Goal: Task Accomplishment & Management: Complete application form

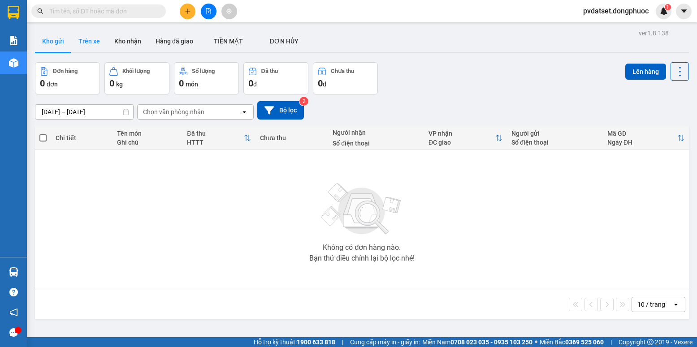
click at [82, 44] on button "Trên xe" at bounding box center [89, 41] width 36 height 22
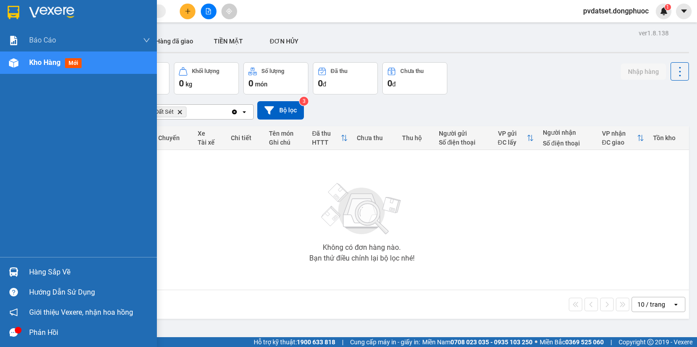
click at [17, 263] on div "Hàng sắp về" at bounding box center [78, 272] width 157 height 20
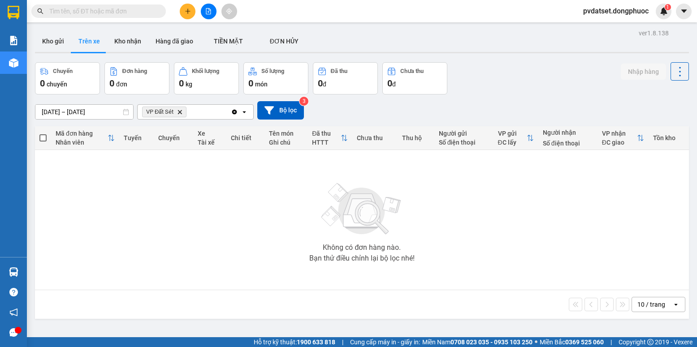
click at [136, 193] on section "Kết quả tìm kiếm ( 0 ) Bộ lọc Ngày tạo đơn gần nhất No Data pvdatset.dongphuoc …" at bounding box center [348, 173] width 697 height 347
click at [46, 45] on button "Kho gửi" at bounding box center [53, 41] width 36 height 22
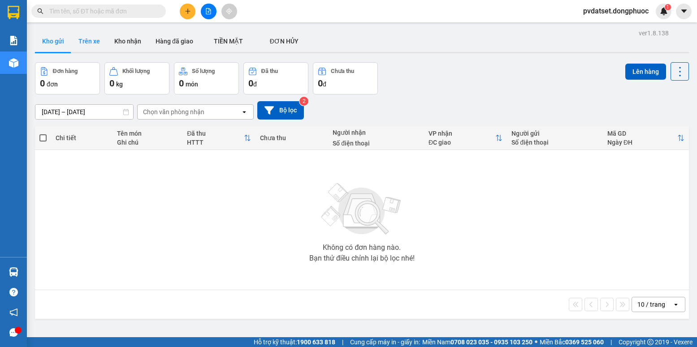
click at [95, 45] on button "Trên xe" at bounding box center [89, 41] width 36 height 22
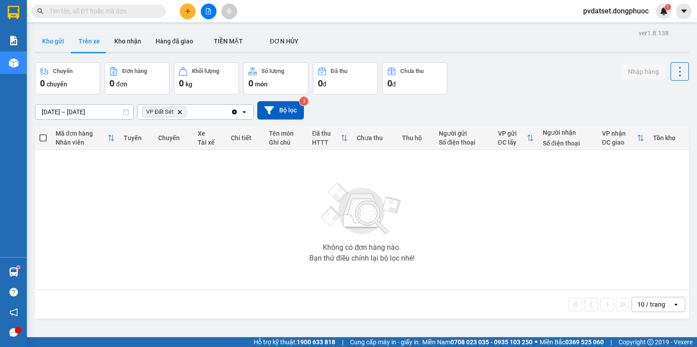
click at [61, 40] on button "Kho gửi" at bounding box center [53, 41] width 36 height 22
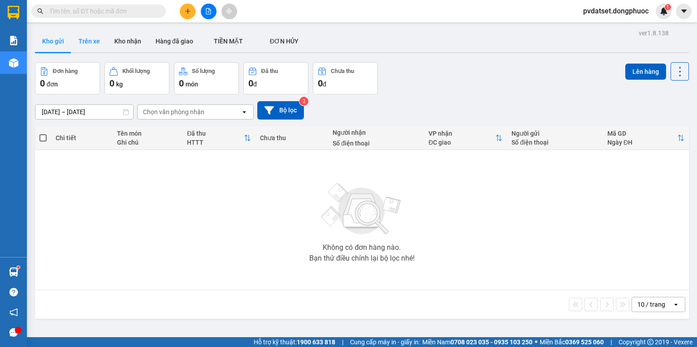
click at [82, 40] on button "Trên xe" at bounding box center [89, 41] width 36 height 22
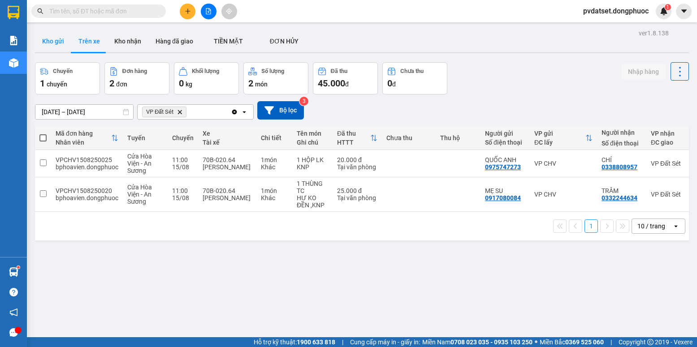
click at [57, 42] on button "Kho gửi" at bounding box center [53, 41] width 36 height 22
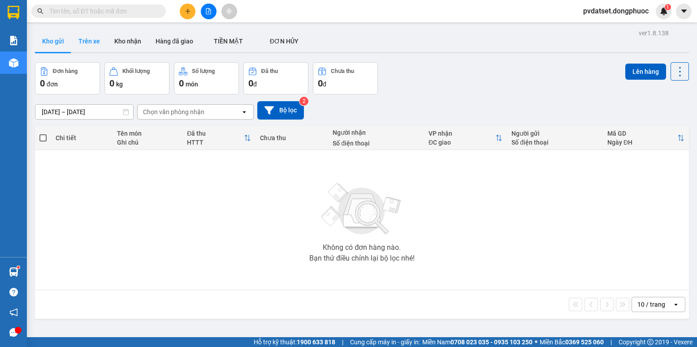
click at [87, 42] on button "Trên xe" at bounding box center [89, 41] width 36 height 22
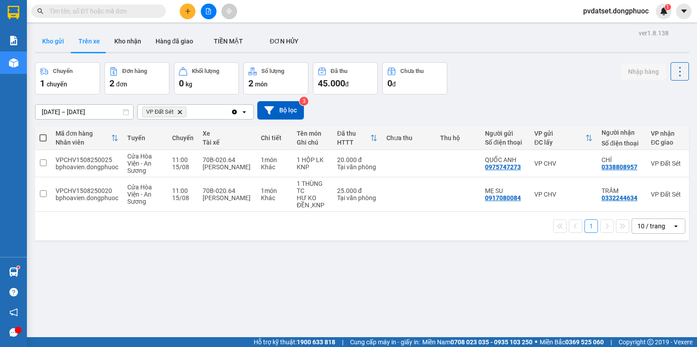
click at [62, 47] on button "Kho gửi" at bounding box center [53, 41] width 36 height 22
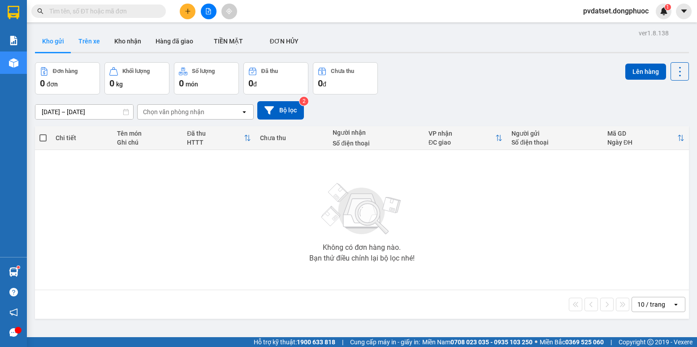
click at [89, 45] on button "Trên xe" at bounding box center [89, 41] width 36 height 22
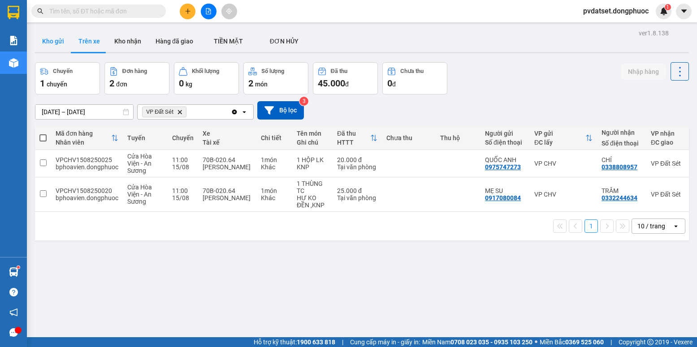
click at [54, 42] on button "Kho gửi" at bounding box center [53, 41] width 36 height 22
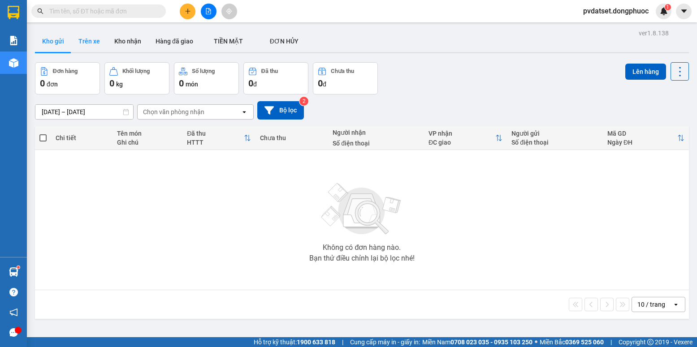
click at [91, 45] on button "Trên xe" at bounding box center [89, 41] width 36 height 22
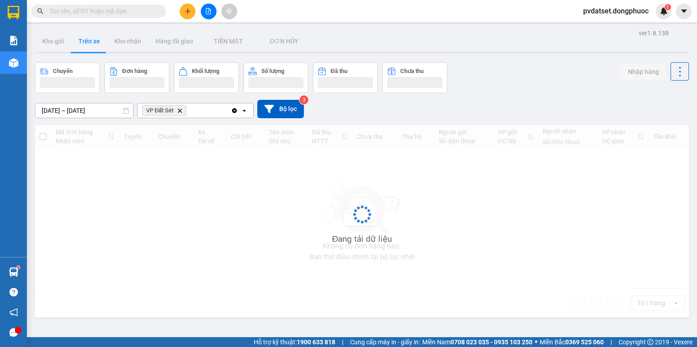
click at [91, 45] on button "Trên xe" at bounding box center [89, 41] width 36 height 22
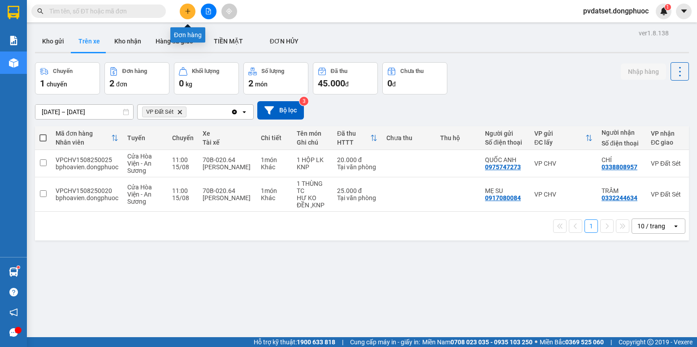
click at [186, 15] on button at bounding box center [188, 12] width 16 height 16
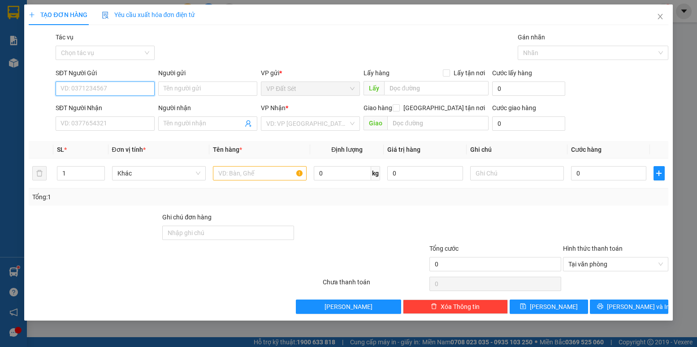
click at [90, 86] on input "SĐT Người Gửi" at bounding box center [105, 89] width 99 height 14
type input "0985590312"
click at [198, 87] on input "Người gửi" at bounding box center [207, 89] width 99 height 14
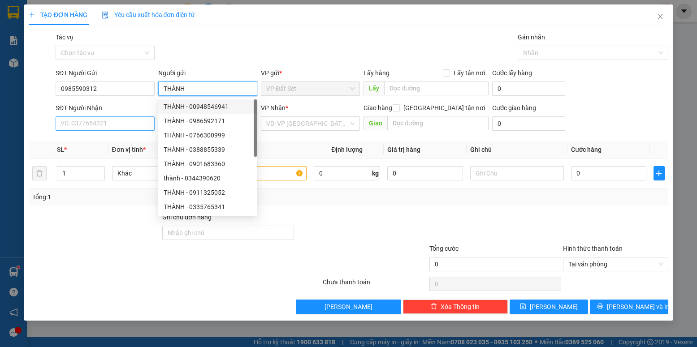
type input "THÀNH"
click at [132, 118] on input "SĐT Người Nhận" at bounding box center [105, 123] width 99 height 14
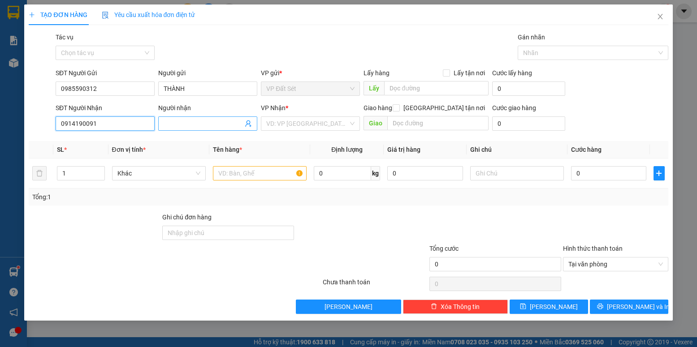
type input "0914190091"
click at [213, 127] on input "Người nhận" at bounding box center [203, 124] width 79 height 10
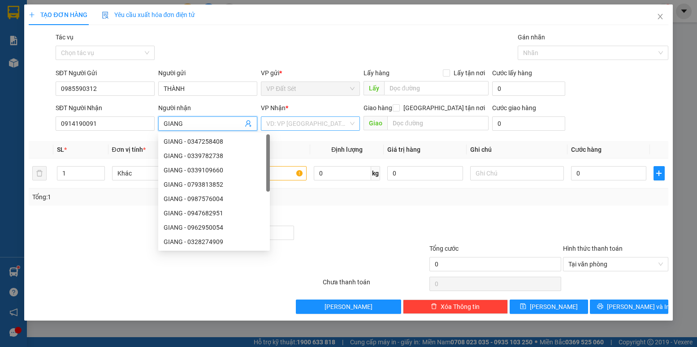
type input "GIANG"
click at [284, 125] on input "search" at bounding box center [307, 123] width 82 height 13
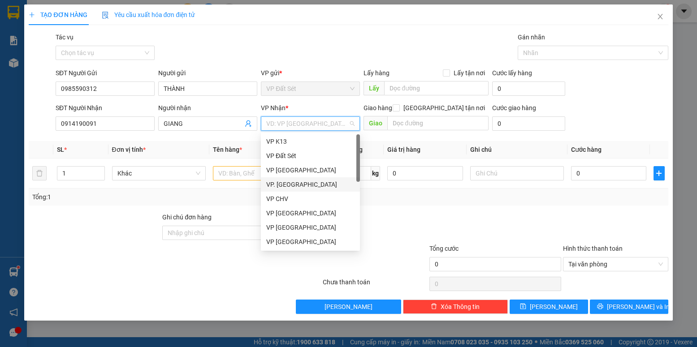
scroll to position [134, 0]
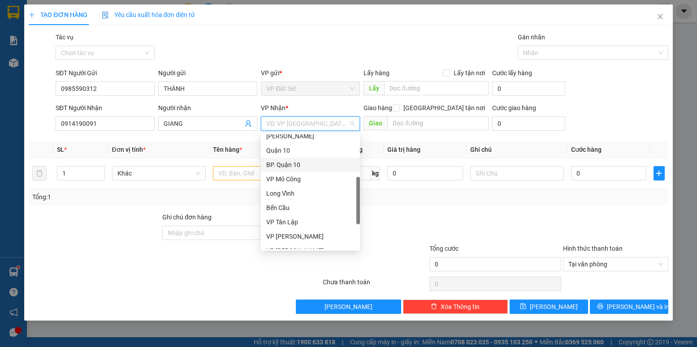
click at [291, 164] on div "BP. Quận 10" at bounding box center [310, 165] width 88 height 10
click at [247, 172] on input "text" at bounding box center [260, 173] width 94 height 14
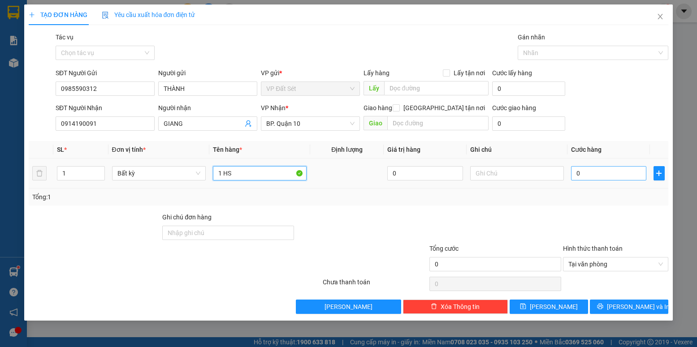
type input "1 HS"
click at [574, 171] on input "0" at bounding box center [608, 173] width 75 height 14
type input "3"
type input "30"
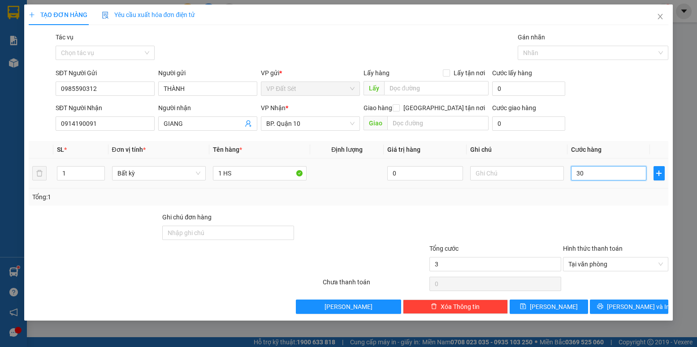
type input "30"
type input "30.000"
click at [542, 210] on div "Transit Pickup Surcharge Ids Transit Deliver Surcharge Ids Transit Deliver Surc…" at bounding box center [348, 173] width 639 height 282
click at [566, 205] on div "Tổng: 1" at bounding box center [348, 197] width 639 height 17
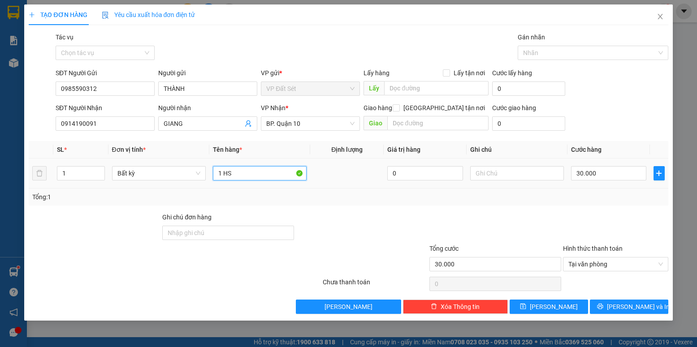
click at [267, 177] on input "1 HS" at bounding box center [260, 173] width 94 height 14
type input "1 HS MÀU XANH"
click at [619, 202] on div "Tổng: 1" at bounding box center [348, 197] width 632 height 10
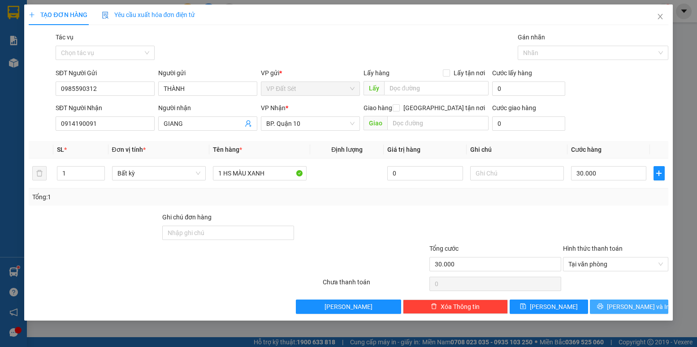
click at [623, 306] on span "[PERSON_NAME] và In" at bounding box center [638, 307] width 63 height 10
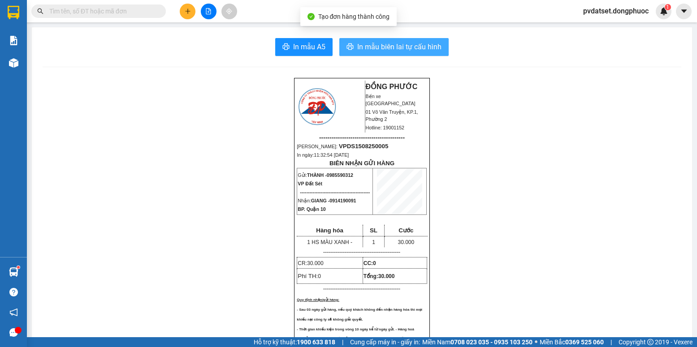
click at [427, 45] on span "In mẫu biên lai tự cấu hình" at bounding box center [399, 46] width 84 height 11
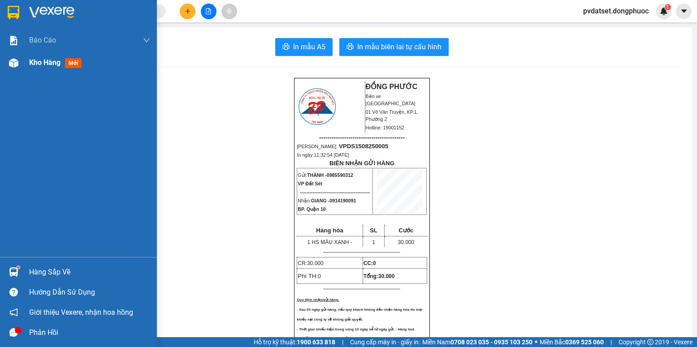
click at [49, 69] on div "Kho hàng mới" at bounding box center [89, 63] width 121 height 22
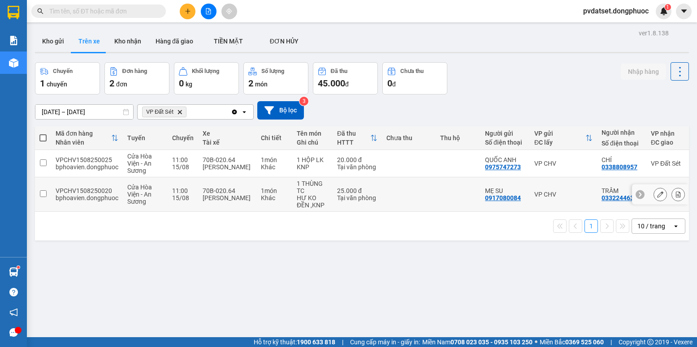
click at [289, 196] on td "1 món Khác" at bounding box center [274, 194] width 36 height 34
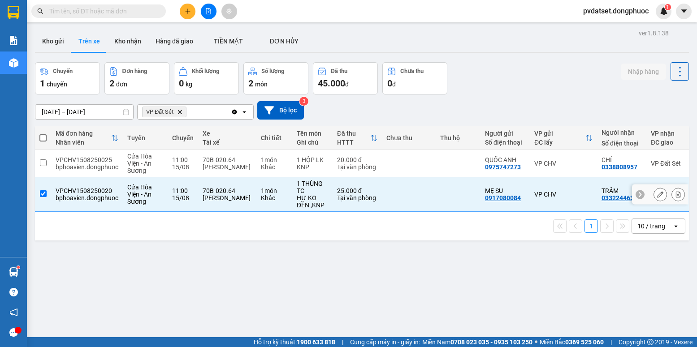
checkbox input "true"
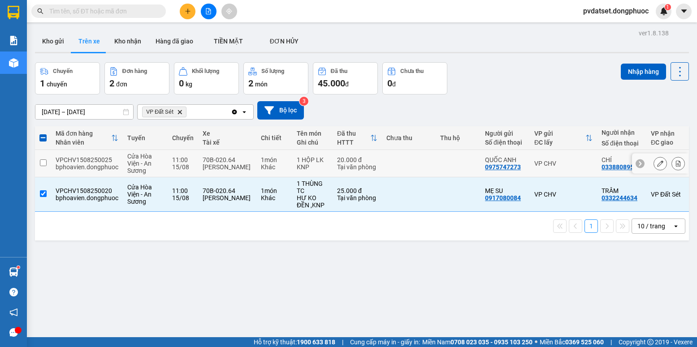
click at [293, 165] on td "1 HỘP LK KNP" at bounding box center [312, 163] width 40 height 27
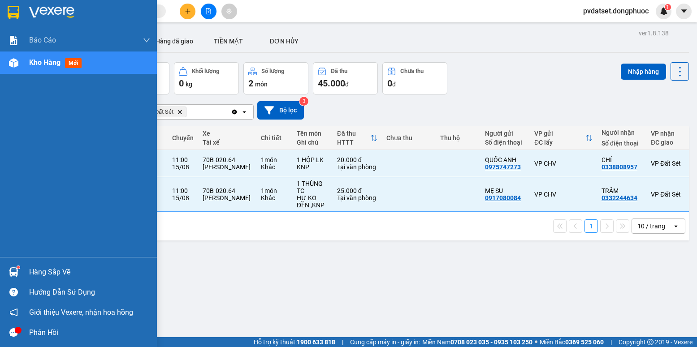
click at [24, 267] on div "Hàng sắp về" at bounding box center [78, 272] width 157 height 20
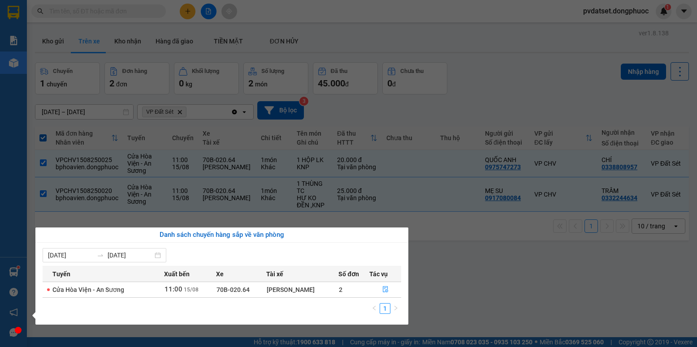
click at [478, 265] on section "Kết quả tìm kiếm ( 0 ) Bộ lọc Ngày tạo đơn gần nhất No Data pvdatset.dongphuoc …" at bounding box center [348, 173] width 697 height 347
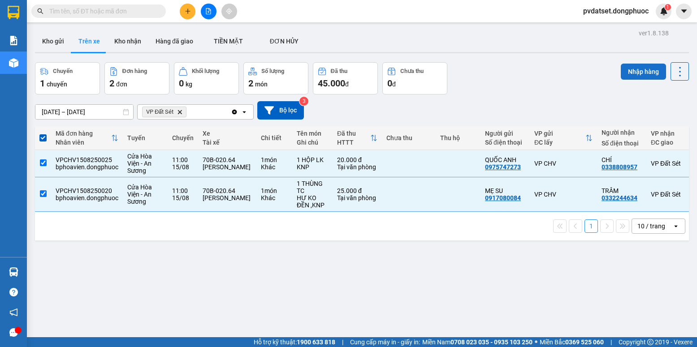
click at [636, 71] on button "Nhập hàng" at bounding box center [643, 72] width 45 height 16
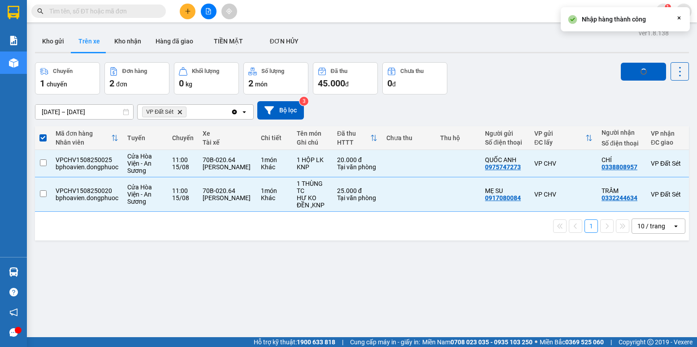
checkbox input "false"
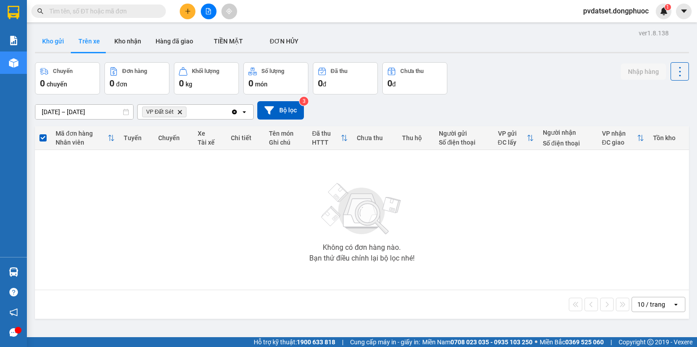
drag, startPoint x: 33, startPoint y: 48, endPoint x: 46, endPoint y: 47, distance: 13.0
click at [39, 48] on div "ver 1.8.138 Kho gửi Trên xe Kho nhận Hàng đã giao TIỀN MẶT ĐƠN HỦY Chuyến 0 c…" at bounding box center [361, 200] width 661 height 347
click at [47, 47] on button "Kho gửi" at bounding box center [53, 41] width 36 height 22
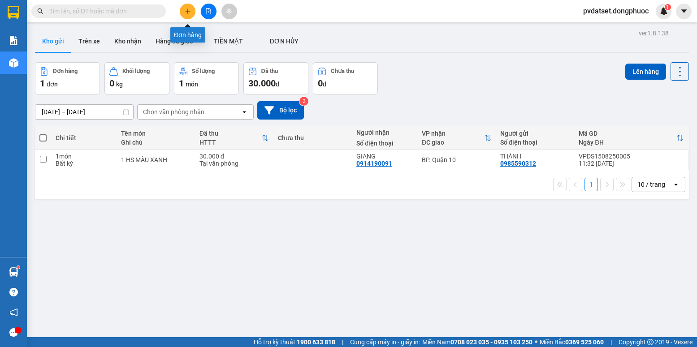
click at [185, 7] on button at bounding box center [188, 12] width 16 height 16
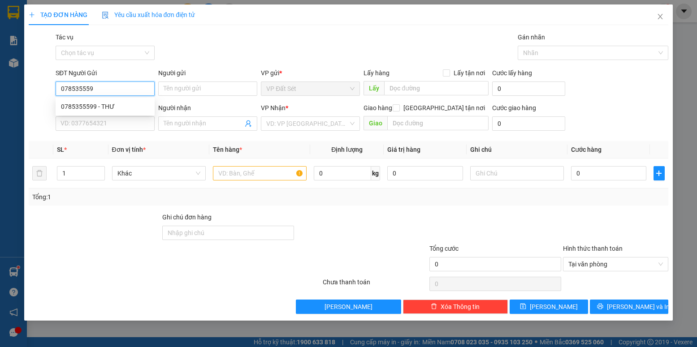
type input "0785355599"
click at [108, 105] on div "0785355599 - THƯ" at bounding box center [105, 107] width 88 height 10
type input "THƯ"
type input "0326467932"
type input "Huế"
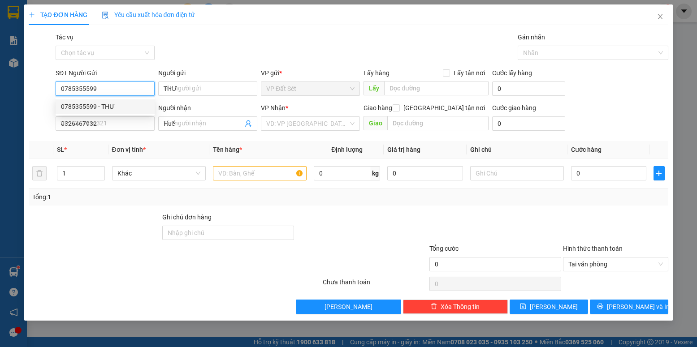
type input "40.000"
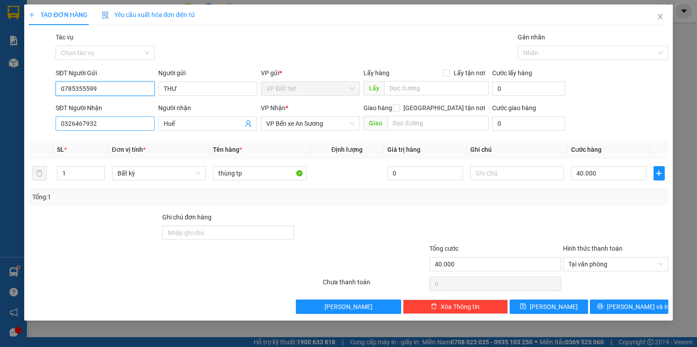
type input "0785355599"
drag, startPoint x: 95, startPoint y: 126, endPoint x: 32, endPoint y: 126, distance: 63.6
click at [32, 126] on div "SĐT Người Nhận 0326467932 0326467932 Người nhận Huế VP Nhận * VP Bến xe An Sươn…" at bounding box center [348, 118] width 641 height 31
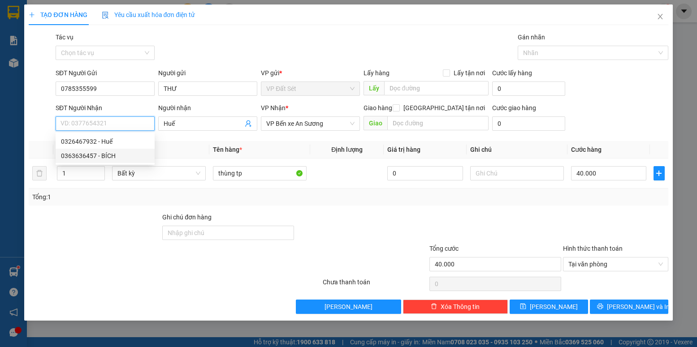
click at [115, 156] on div "0363636457 - BÍCH" at bounding box center [105, 156] width 88 height 10
type input "0363636457"
type input "BÍCH"
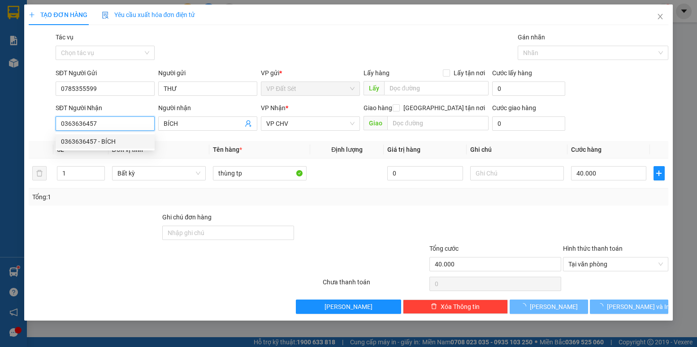
type input "20.000"
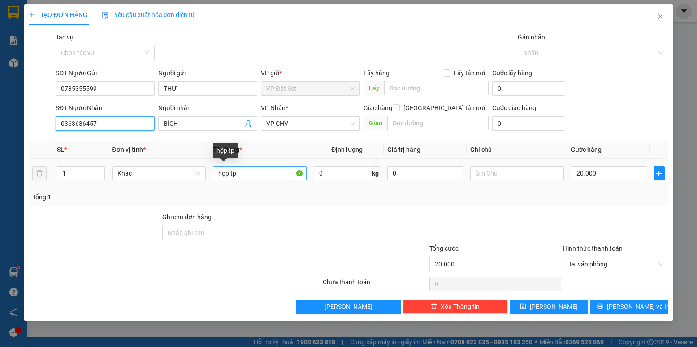
type input "0363636457"
click at [216, 175] on input "hộp tp" at bounding box center [260, 173] width 94 height 14
drag, startPoint x: 243, startPoint y: 174, endPoint x: 236, endPoint y: 174, distance: 7.2
click at [236, 174] on input "1 hộp tp" at bounding box center [260, 173] width 94 height 14
type input "1 hộp MP"
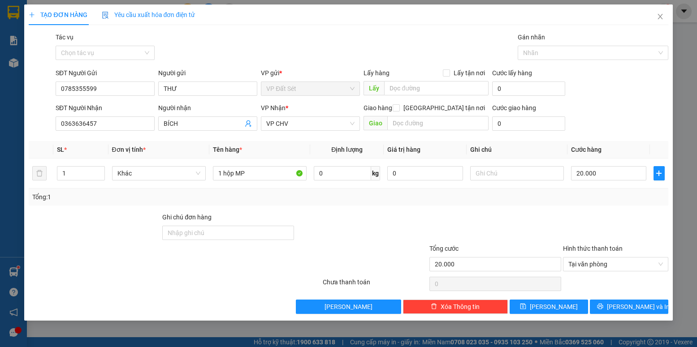
click at [412, 215] on div at bounding box center [362, 227] width 134 height 31
click at [627, 306] on span "[PERSON_NAME] và In" at bounding box center [638, 307] width 63 height 10
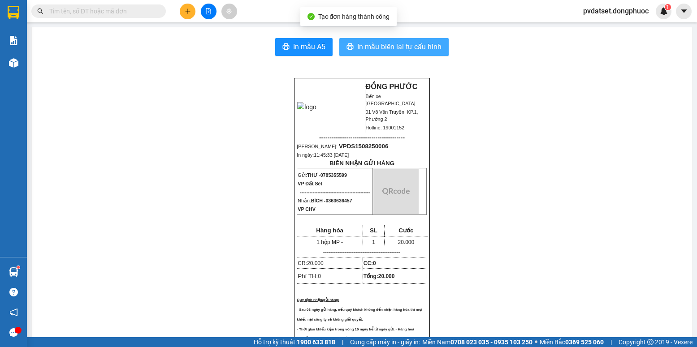
click at [410, 52] on span "In mẫu biên lai tự cấu hình" at bounding box center [399, 46] width 84 height 11
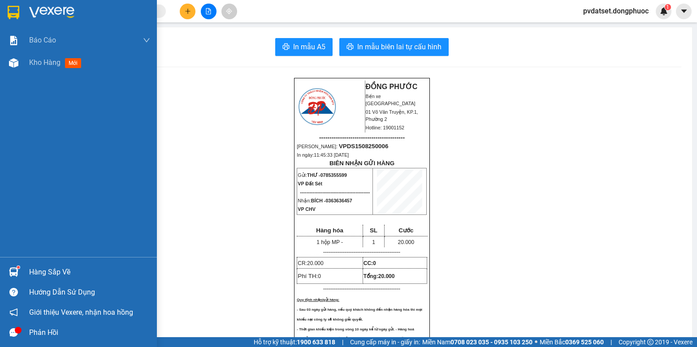
click at [11, 269] on img at bounding box center [13, 271] width 9 height 9
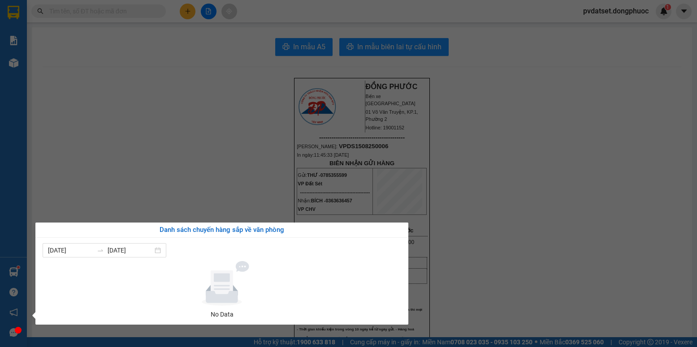
click at [126, 191] on section "Kết quả tìm kiếm ( 0 ) Bộ lọc Ngày tạo đơn gần nhất No Data pvdatset.dongphuoc …" at bounding box center [348, 173] width 697 height 347
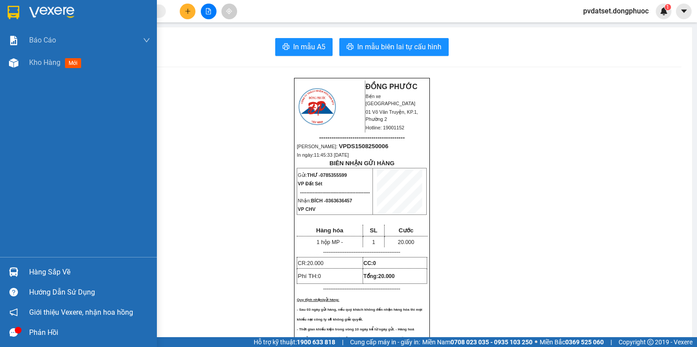
click at [30, 270] on div "Hàng sắp về" at bounding box center [89, 272] width 121 height 13
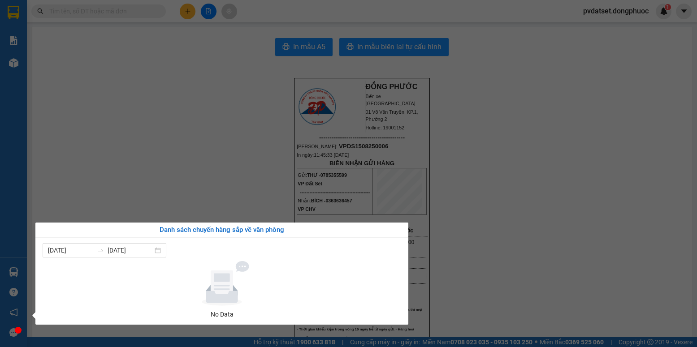
click at [181, 175] on section "Kết quả tìm kiếm ( 0 ) Bộ lọc Ngày tạo đơn gần nhất No Data pvdatset.dongphuoc …" at bounding box center [348, 173] width 697 height 347
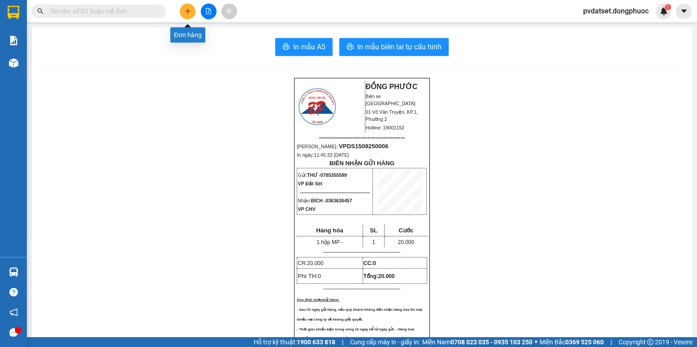
click at [190, 10] on icon "plus" at bounding box center [188, 11] width 6 height 6
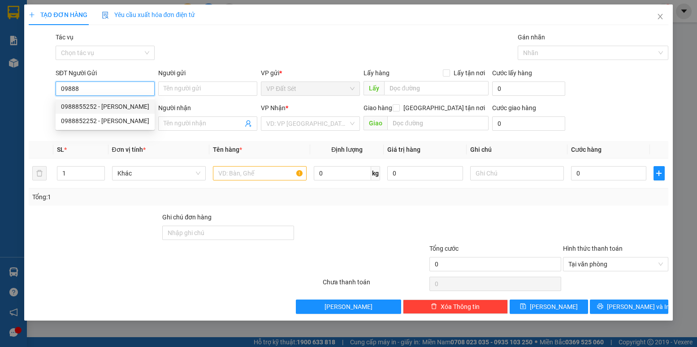
click at [118, 107] on div "0988855252 - [PERSON_NAME]" at bounding box center [105, 107] width 88 height 10
type input "0988855252"
type input "[PERSON_NAME]"
type input "0917550077"
type input "NHỰT"
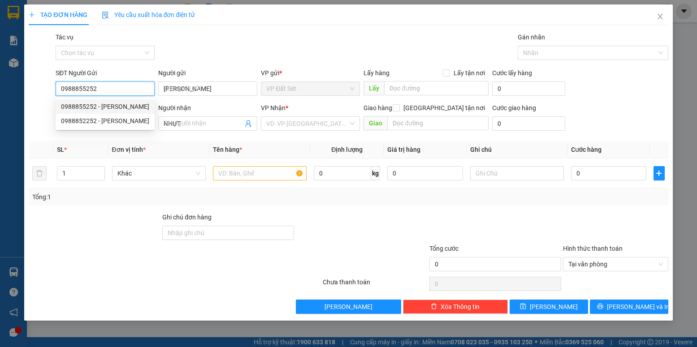
type input "20.000"
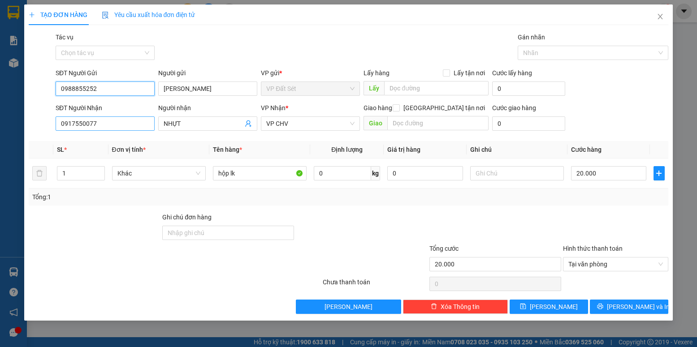
type input "0988855252"
drag, startPoint x: 110, startPoint y: 123, endPoint x: 42, endPoint y: 120, distance: 68.2
click at [42, 120] on div "SĐT Người Nhận 0917550077 Người nhận NHỰT VP Nhận * VP CHV Giao hàng Giao tận n…" at bounding box center [348, 118] width 641 height 31
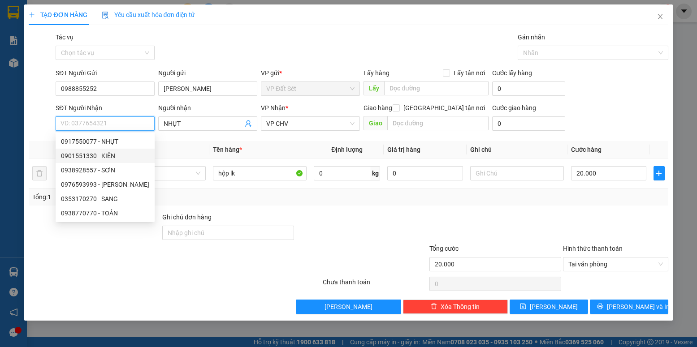
click at [101, 157] on div "0901551330 - KIÊN" at bounding box center [105, 156] width 88 height 10
type input "0901551330"
type input "KIÊN"
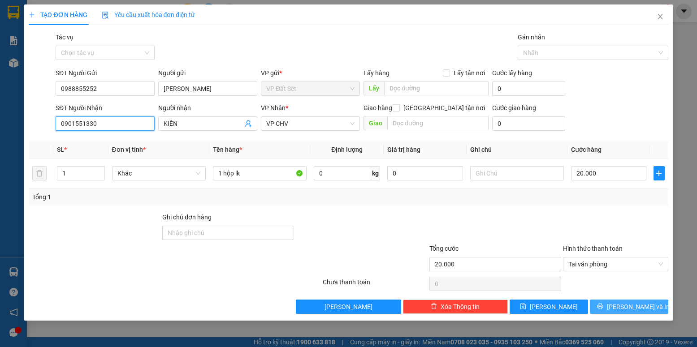
type input "0901551330"
click at [627, 310] on span "[PERSON_NAME] và In" at bounding box center [638, 307] width 63 height 10
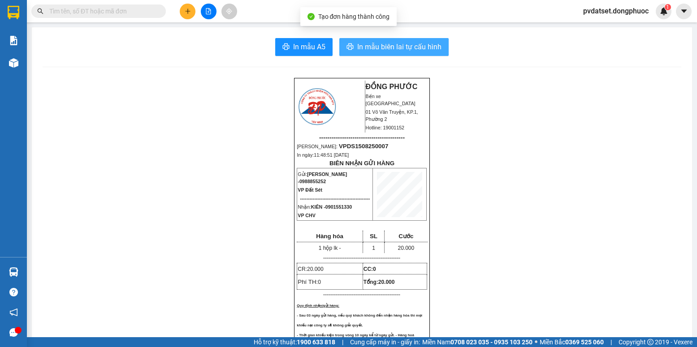
click at [418, 48] on span "In mẫu biên lai tự cấu hình" at bounding box center [399, 46] width 84 height 11
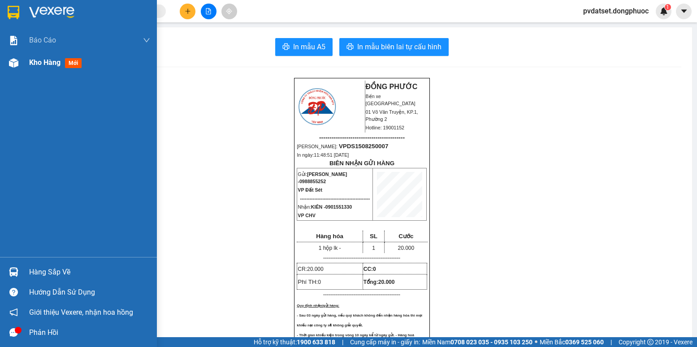
click at [30, 65] on span "Kho hàng" at bounding box center [44, 62] width 31 height 9
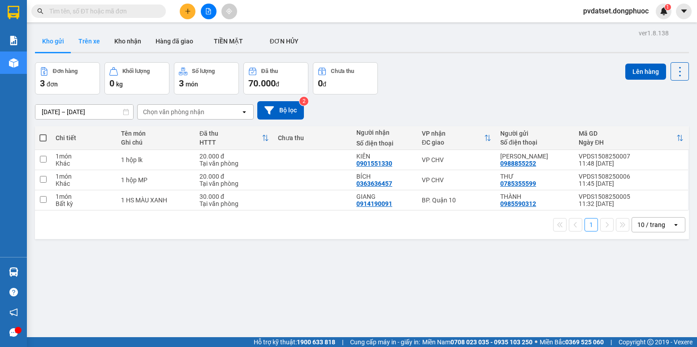
click at [84, 40] on button "Trên xe" at bounding box center [89, 41] width 36 height 22
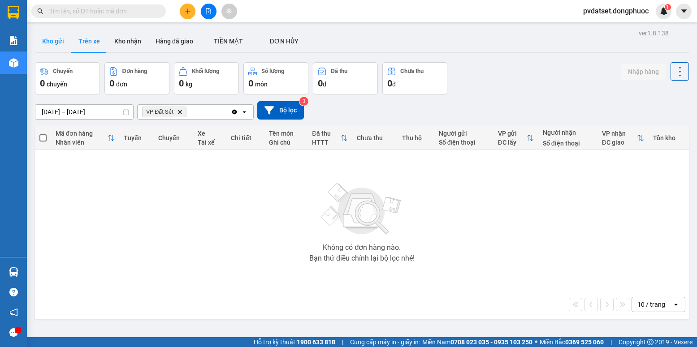
click at [56, 44] on button "Kho gửi" at bounding box center [53, 41] width 36 height 22
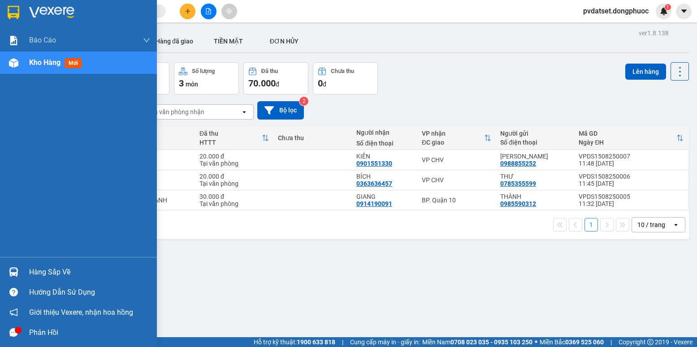
click at [23, 272] on div "Hàng sắp về" at bounding box center [78, 272] width 157 height 20
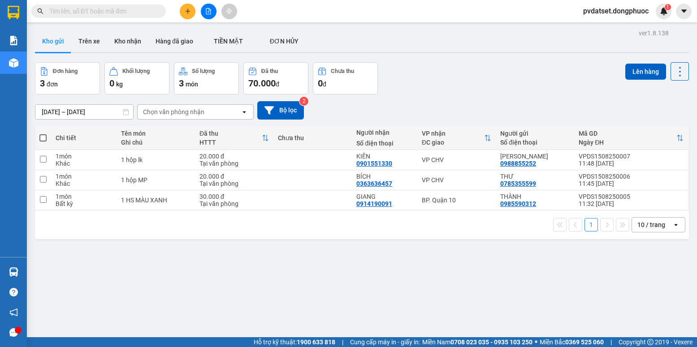
click at [443, 284] on section "Kết quả tìm kiếm ( 0 ) Bộ lọc Ngày tạo đơn gần nhất No Data pvdatset.dongphuoc …" at bounding box center [348, 173] width 697 height 347
click at [93, 36] on button "Trên xe" at bounding box center [89, 41] width 36 height 22
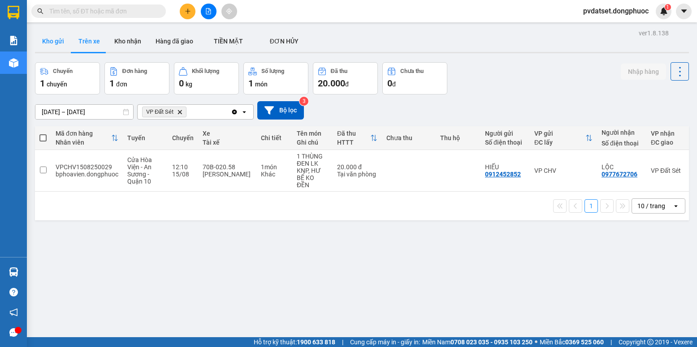
click at [56, 40] on button "Kho gửi" at bounding box center [53, 41] width 36 height 22
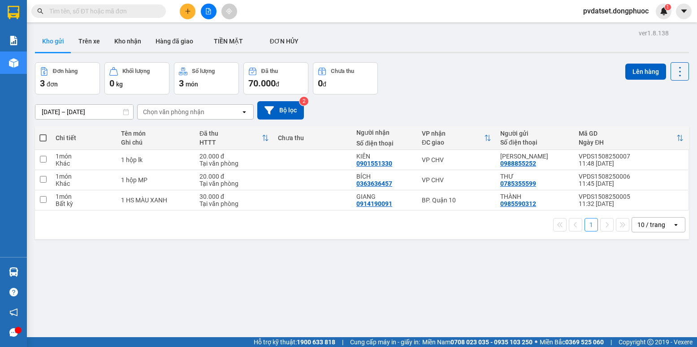
click at [191, 13] on button at bounding box center [188, 12] width 16 height 16
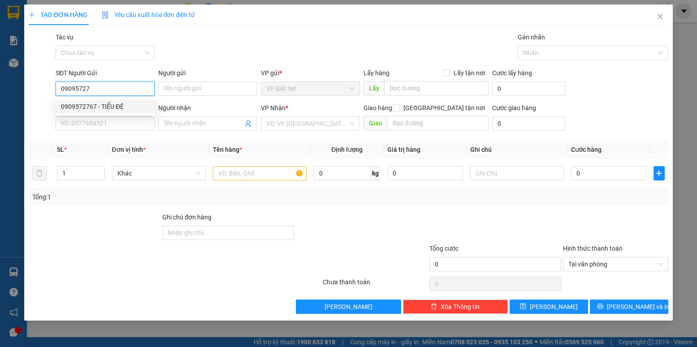
click at [136, 104] on div "0909572767 - TIỂU ĐỆ" at bounding box center [105, 107] width 88 height 10
type input "0909572767"
type input "TIỂU ĐỆ"
type input "0938191090"
type input "THẢO"
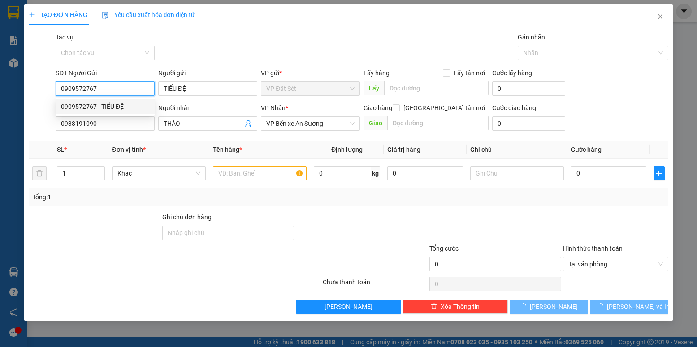
type input "20.000"
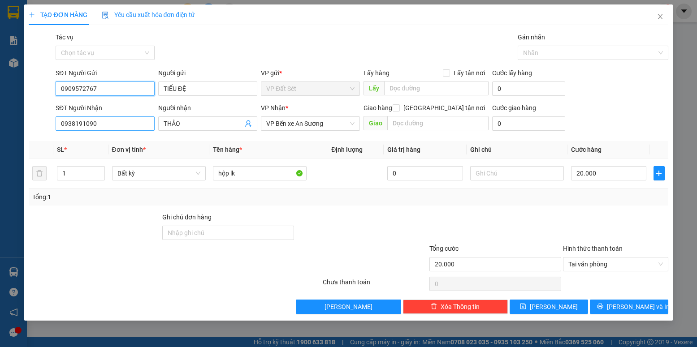
type input "0909572767"
drag, startPoint x: 117, startPoint y: 120, endPoint x: 47, endPoint y: 128, distance: 71.3
click at [47, 128] on div "SĐT Người Nhận 0938191090 Người nhận THẢO VP Nhận * VP Bến xe An Sương Giao hàn…" at bounding box center [348, 118] width 641 height 31
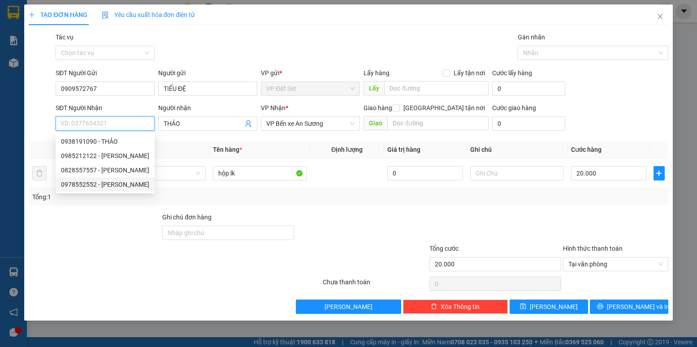
click at [84, 183] on div "0978552552 - [PERSON_NAME]" at bounding box center [105, 185] width 88 height 10
type input "0978552552"
type input "[PERSON_NAME]"
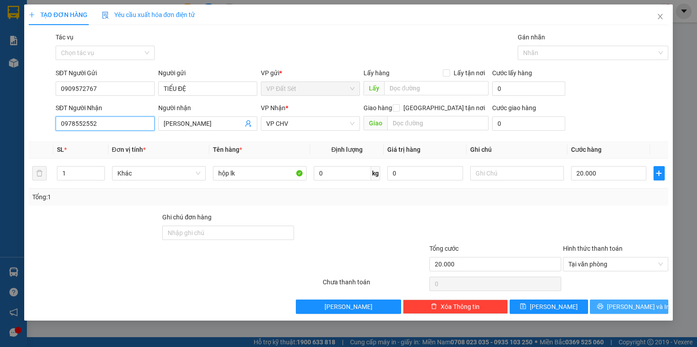
type input "0978552552"
click at [603, 307] on icon "printer" at bounding box center [600, 307] width 6 height 6
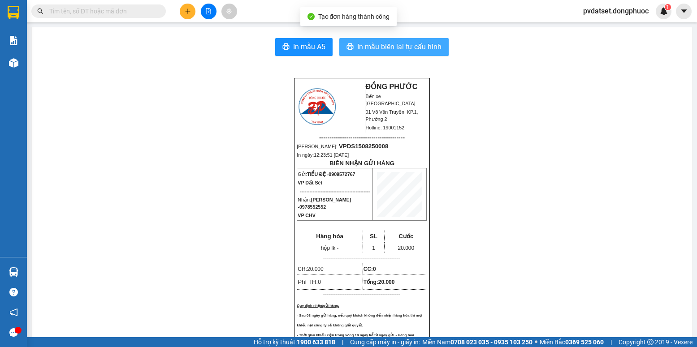
click at [422, 51] on span "In mẫu biên lai tự cấu hình" at bounding box center [399, 46] width 84 height 11
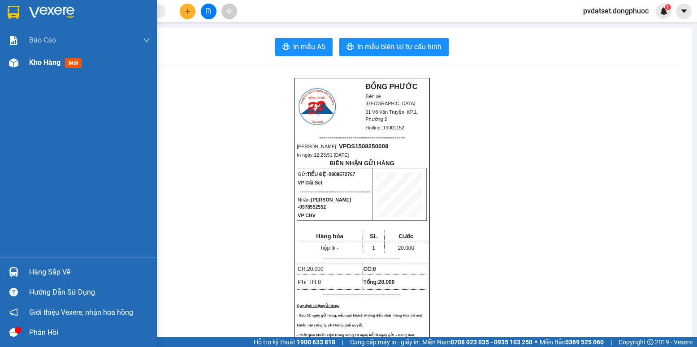
click at [34, 64] on span "Kho hàng" at bounding box center [44, 62] width 31 height 9
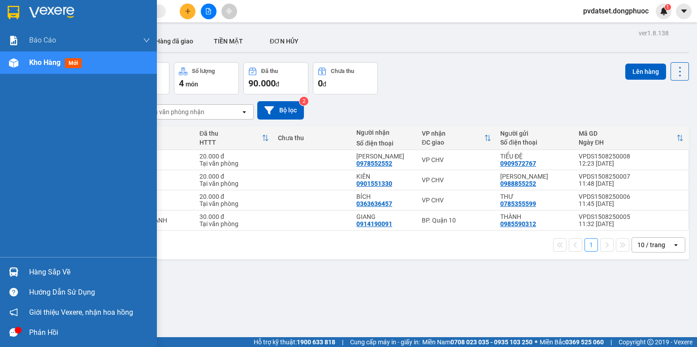
click at [57, 267] on div "Hàng sắp về" at bounding box center [89, 272] width 121 height 13
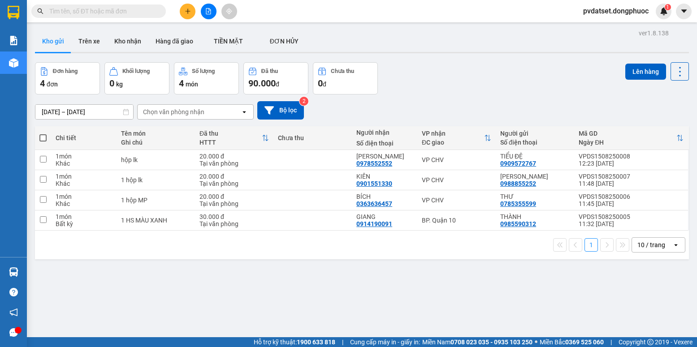
drag, startPoint x: 443, startPoint y: 271, endPoint x: 391, endPoint y: 254, distance: 55.0
click at [443, 271] on section "Kết quả tìm kiếm ( 0 ) Bộ lọc Ngày tạo đơn gần nhất No Data pvdatset.dongphuoc …" at bounding box center [348, 173] width 697 height 347
click at [91, 40] on button "Trên xe" at bounding box center [89, 41] width 36 height 22
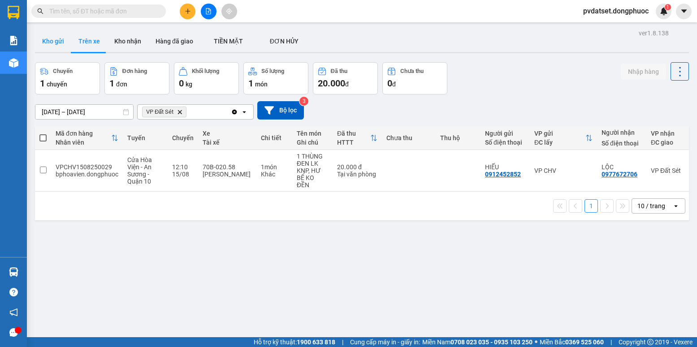
click at [50, 41] on button "Kho gửi" at bounding box center [53, 41] width 36 height 22
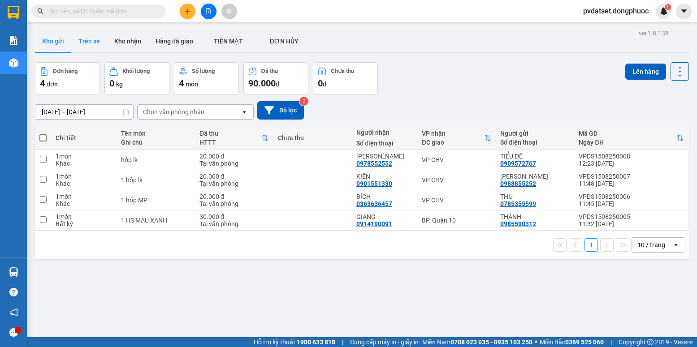
click at [86, 41] on button "Trên xe" at bounding box center [89, 41] width 36 height 22
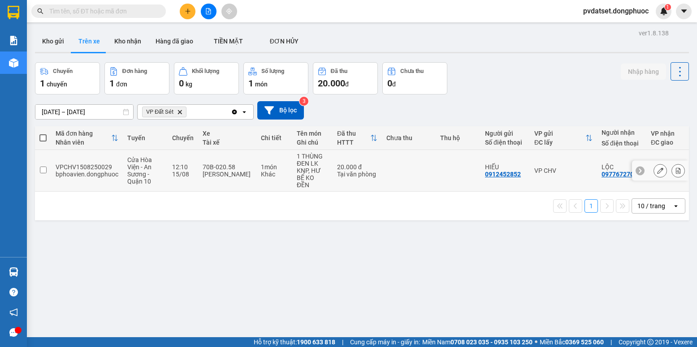
click at [232, 171] on div "[PERSON_NAME]" at bounding box center [227, 174] width 49 height 7
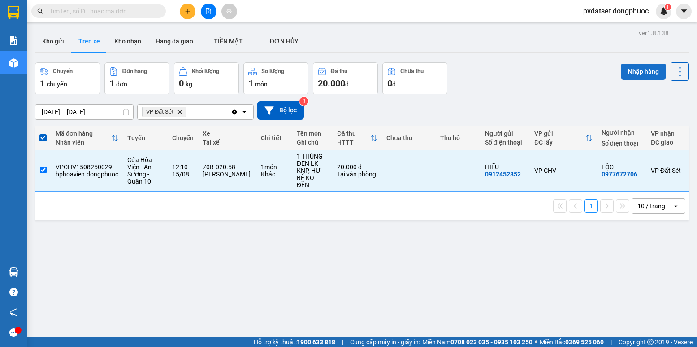
click at [626, 72] on button "Nhập hàng" at bounding box center [643, 72] width 45 height 16
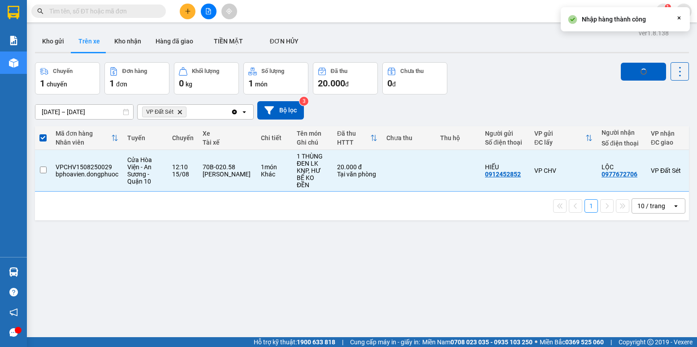
checkbox input "false"
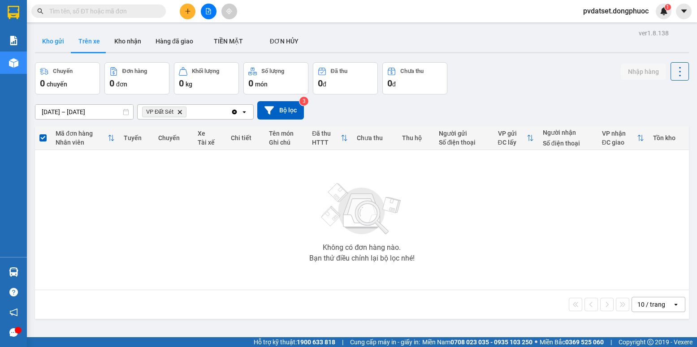
click at [59, 42] on button "Kho gửi" at bounding box center [53, 41] width 36 height 22
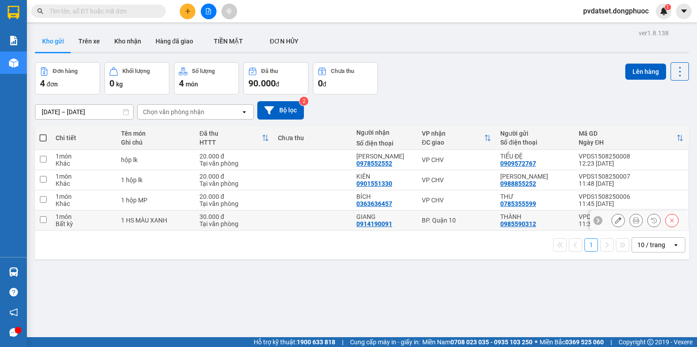
click at [475, 223] on div "BP. Quận 10" at bounding box center [456, 220] width 69 height 7
checkbox input "true"
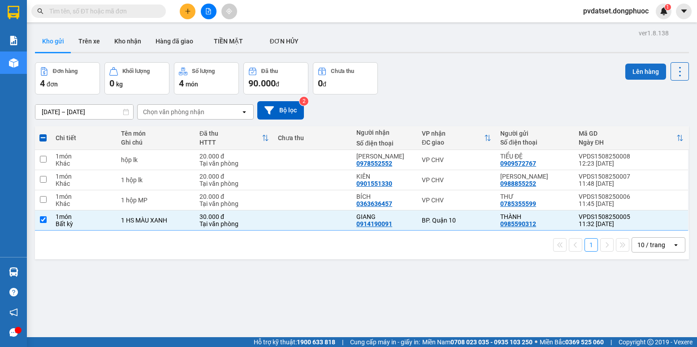
click at [625, 72] on button "Lên hàng" at bounding box center [645, 72] width 41 height 16
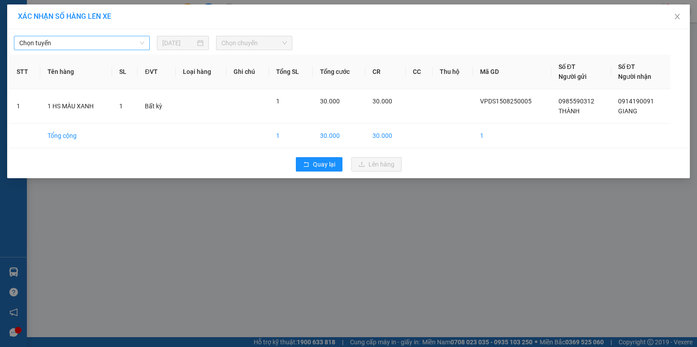
click at [118, 44] on span "Chọn tuyến" at bounding box center [81, 42] width 125 height 13
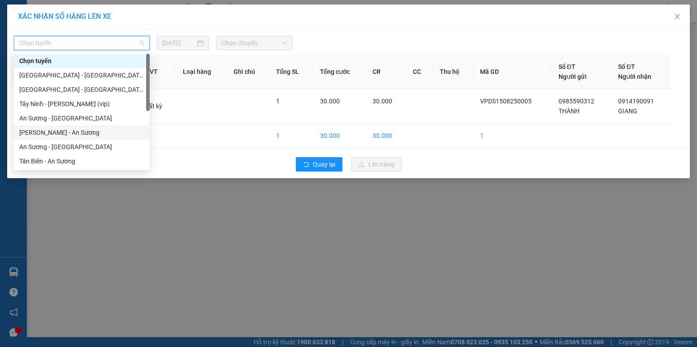
scroll to position [125, 0]
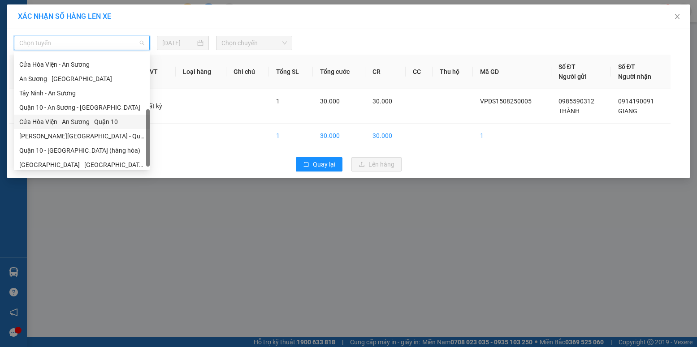
click at [85, 124] on div "Cửa Hòa Viện - An Sương - Quận 10" at bounding box center [81, 122] width 125 height 10
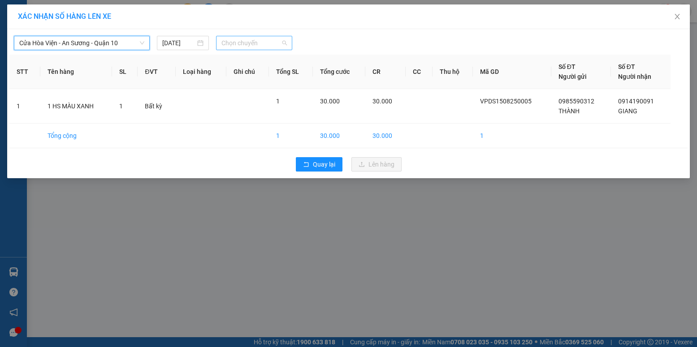
click at [241, 46] on span "Chọn chuyến" at bounding box center [253, 42] width 65 height 13
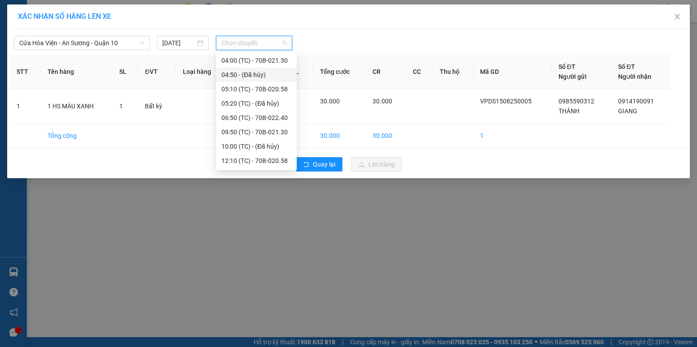
scroll to position [45, 0]
click at [275, 143] on div "12:10 (TC) - 70B-020.58" at bounding box center [256, 145] width 70 height 10
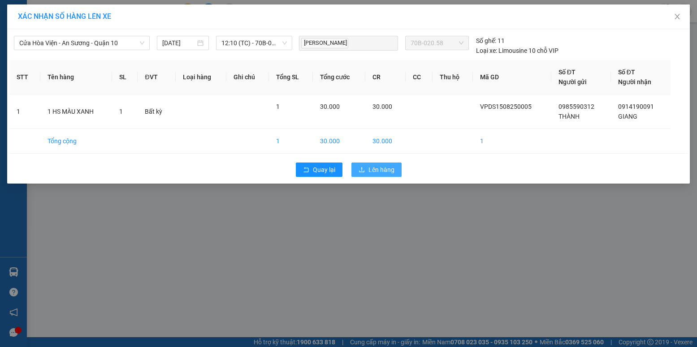
click at [388, 168] on span "Lên hàng" at bounding box center [381, 170] width 26 height 10
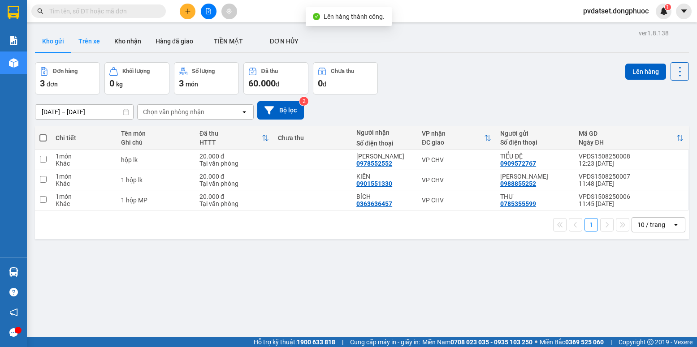
click at [92, 42] on button "Trên xe" at bounding box center [89, 41] width 36 height 22
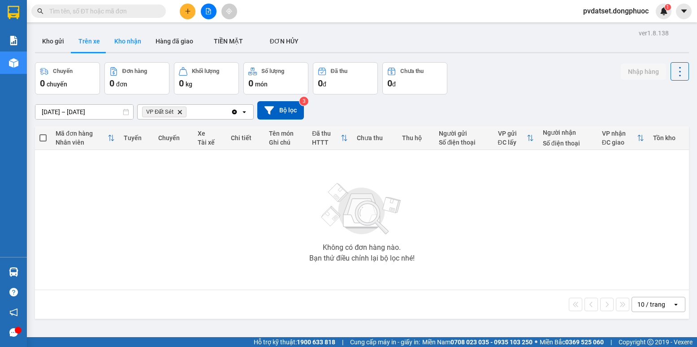
click at [137, 44] on button "Kho nhận" at bounding box center [127, 41] width 41 height 22
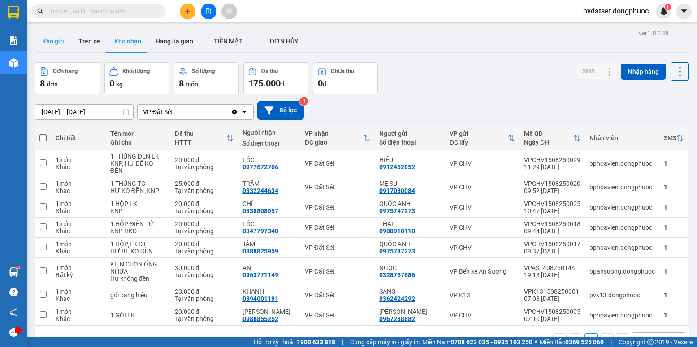
click at [57, 44] on button "Kho gửi" at bounding box center [53, 41] width 36 height 22
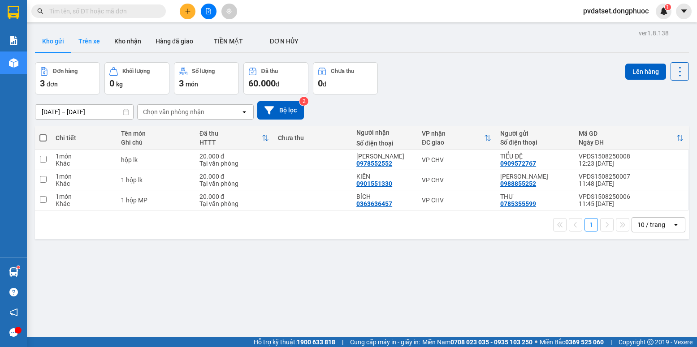
click at [86, 44] on button "Trên xe" at bounding box center [89, 41] width 36 height 22
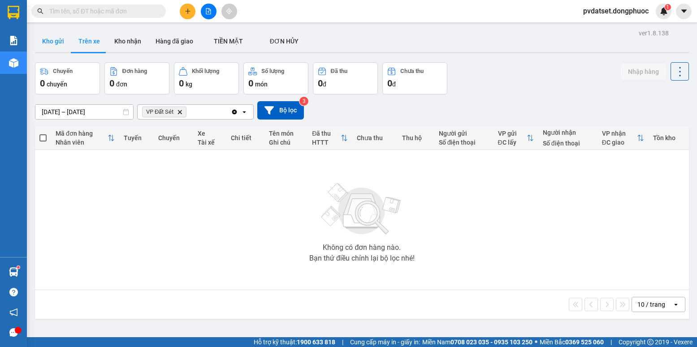
click at [60, 40] on button "Kho gửi" at bounding box center [53, 41] width 36 height 22
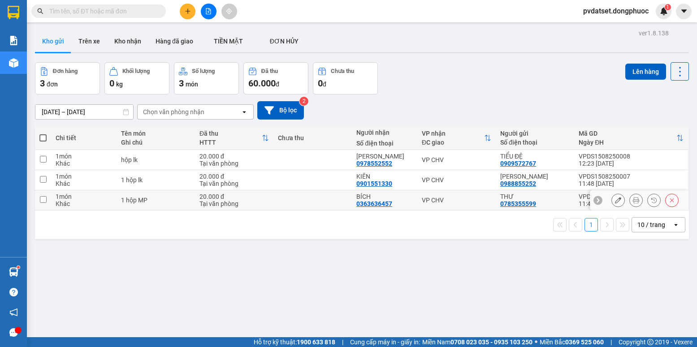
click at [431, 200] on div "VP CHV" at bounding box center [456, 200] width 69 height 7
checkbox input "true"
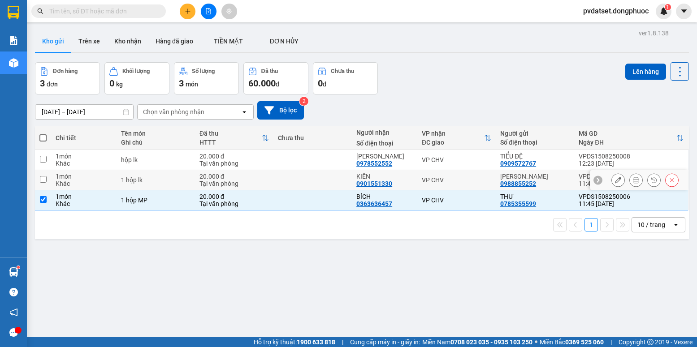
click at [428, 182] on div "VP CHV" at bounding box center [456, 180] width 69 height 7
checkbox input "true"
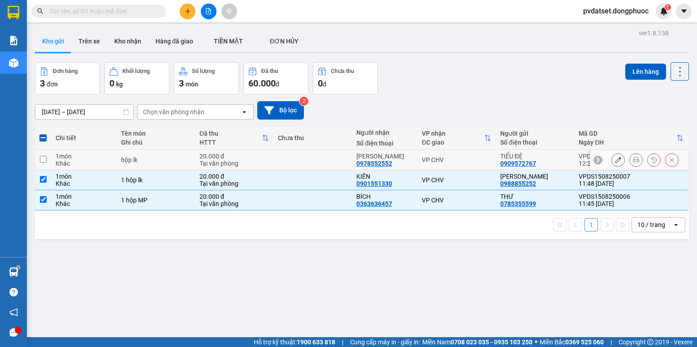
click at [425, 162] on div "VP CHV" at bounding box center [456, 159] width 69 height 7
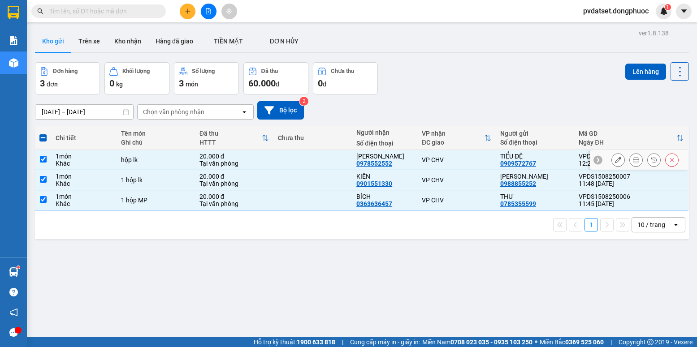
checkbox input "true"
click at [634, 78] on button "Lên hàng" at bounding box center [645, 72] width 41 height 16
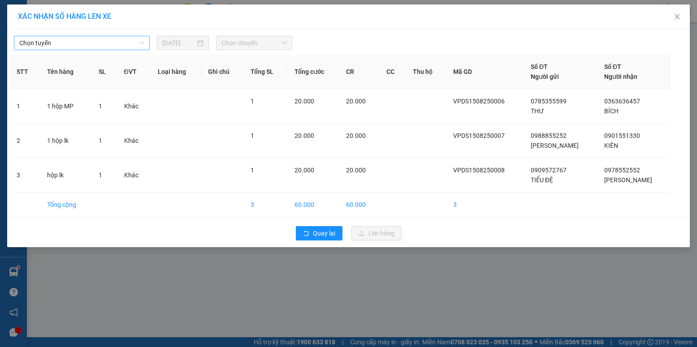
drag, startPoint x: 83, startPoint y: 40, endPoint x: 81, endPoint y: 48, distance: 8.5
click at [83, 41] on span "Chọn tuyến" at bounding box center [81, 42] width 125 height 13
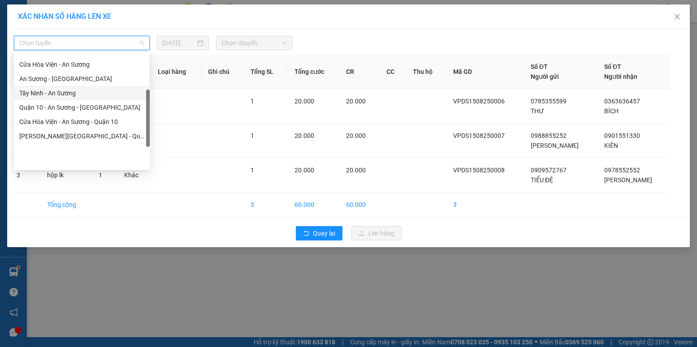
scroll to position [81, 0]
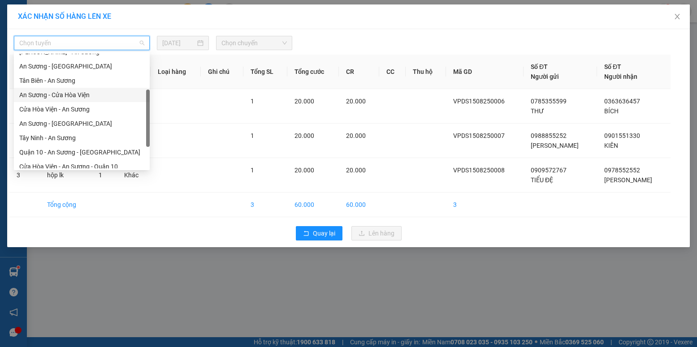
click at [65, 95] on div "An Sương - Cửa Hòa Viện" at bounding box center [81, 95] width 125 height 10
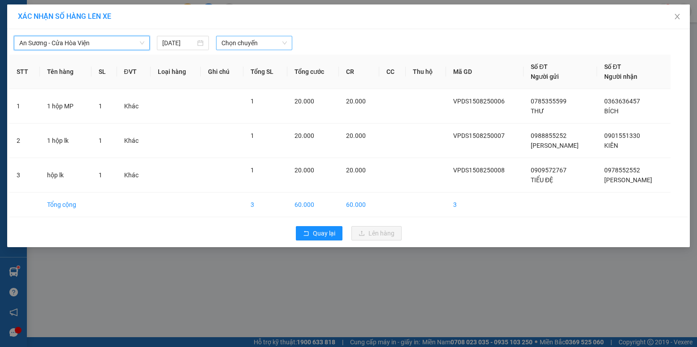
click at [256, 42] on span "Chọn chuyến" at bounding box center [253, 42] width 65 height 13
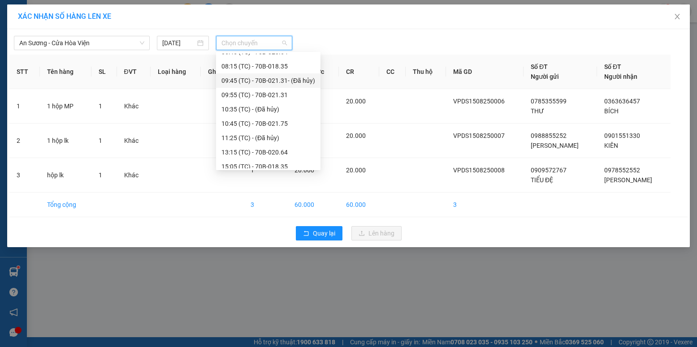
scroll to position [90, 0]
click at [261, 74] on div "10:45 (TC) - 70B-021.75" at bounding box center [268, 72] width 94 height 10
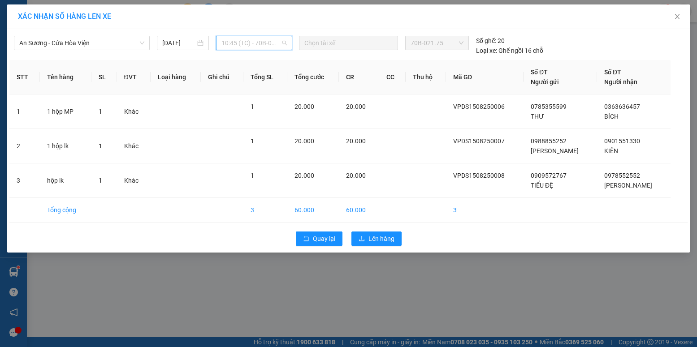
click at [269, 45] on span "10:45 (TC) - 70B-021.75" at bounding box center [253, 42] width 65 height 13
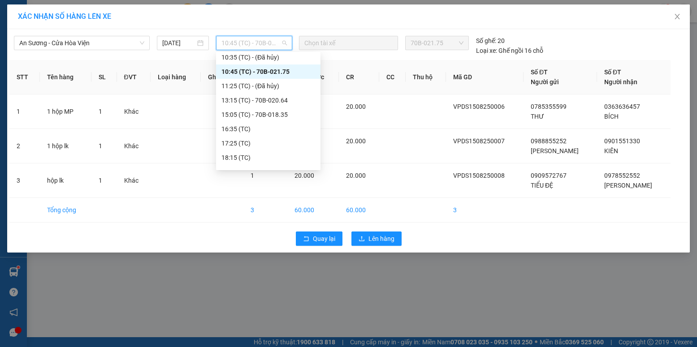
click at [284, 71] on div "10:45 (TC) - 70B-021.75" at bounding box center [268, 72] width 94 height 10
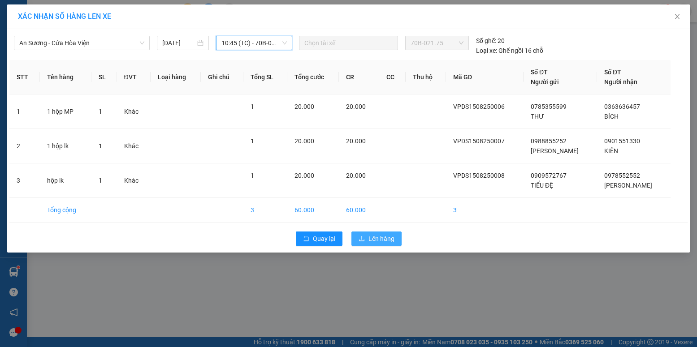
click at [388, 233] on button "Lên hàng" at bounding box center [376, 239] width 50 height 14
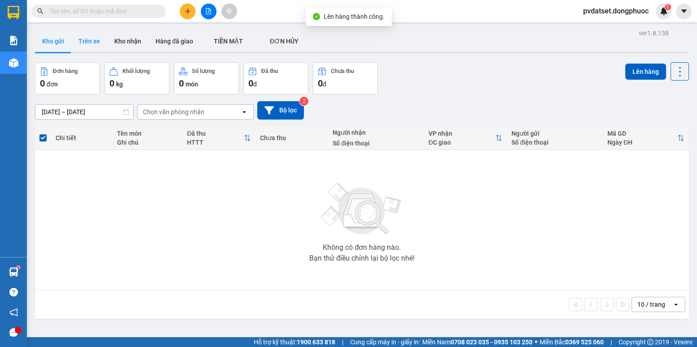
click at [92, 43] on button "Trên xe" at bounding box center [89, 41] width 36 height 22
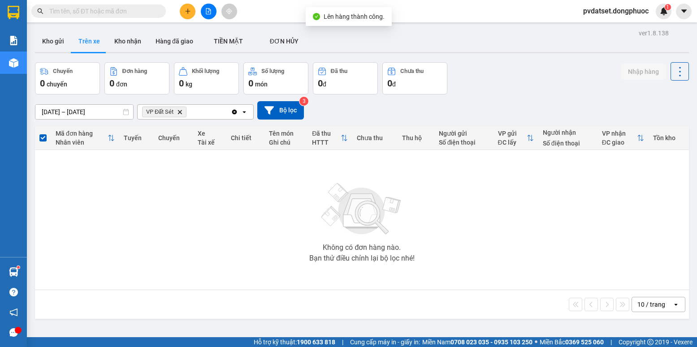
click at [74, 48] on button "Trên xe" at bounding box center [89, 41] width 36 height 22
click at [60, 41] on button "Kho gửi" at bounding box center [53, 41] width 36 height 22
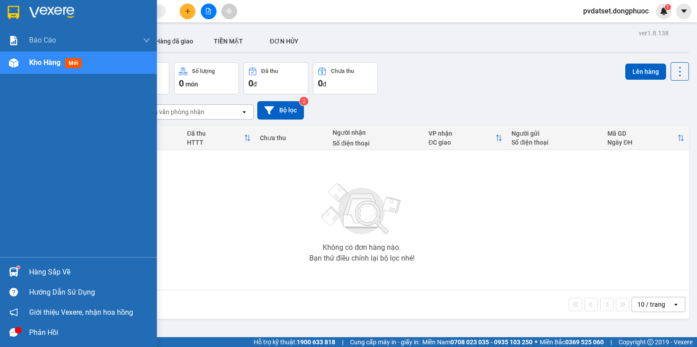
click at [19, 268] on div at bounding box center [14, 272] width 16 height 16
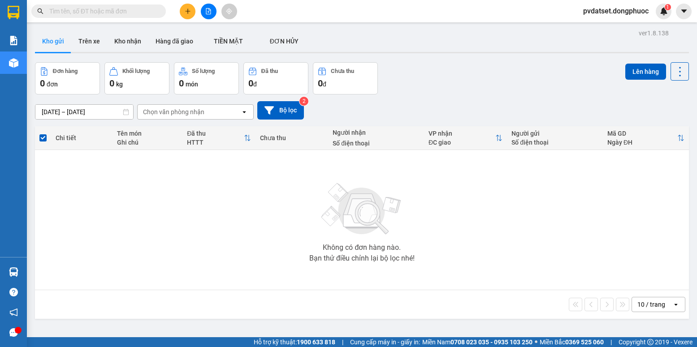
click at [216, 198] on section "Kết quả tìm kiếm ( 0 ) Bộ lọc Ngày tạo đơn gần nhất No Data pvdatset.dongphuoc …" at bounding box center [348, 173] width 697 height 347
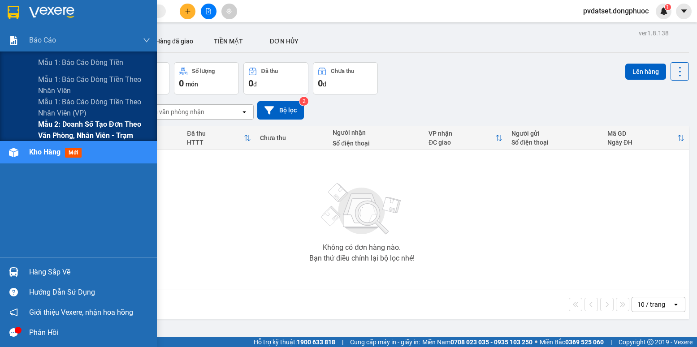
click at [61, 127] on span "Mẫu 2: Doanh số tạo đơn theo Văn phòng, nhân viên - Trạm" at bounding box center [94, 130] width 112 height 22
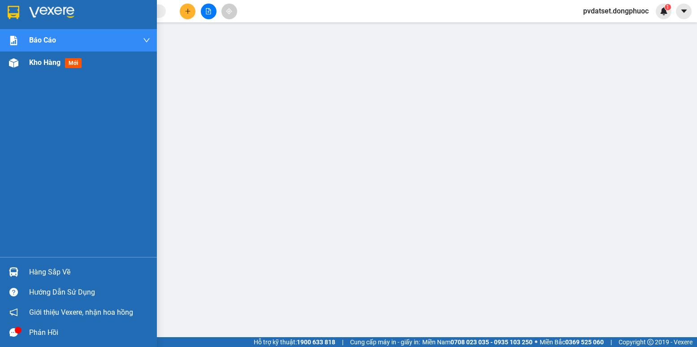
click at [85, 67] on div "Kho hàng mới" at bounding box center [57, 62] width 56 height 11
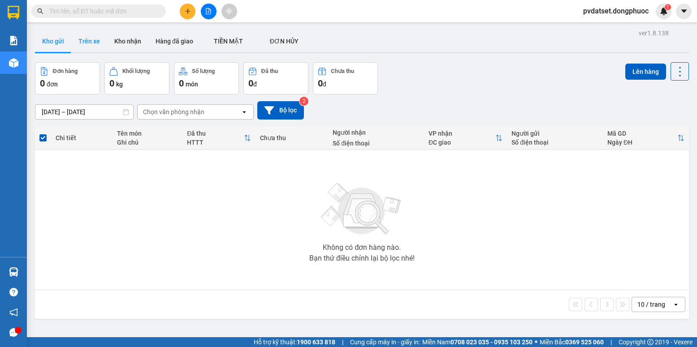
click at [89, 40] on button "Trên xe" at bounding box center [89, 41] width 36 height 22
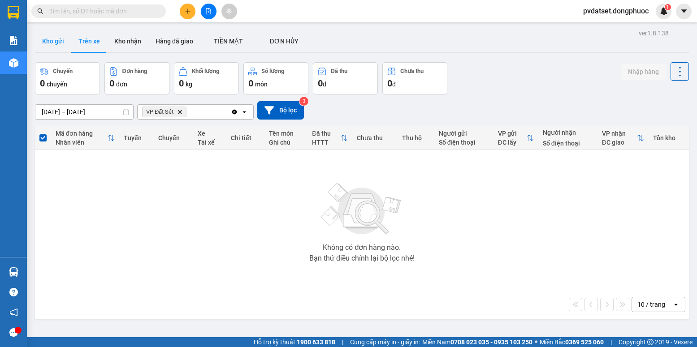
click at [55, 38] on button "Kho gửi" at bounding box center [53, 41] width 36 height 22
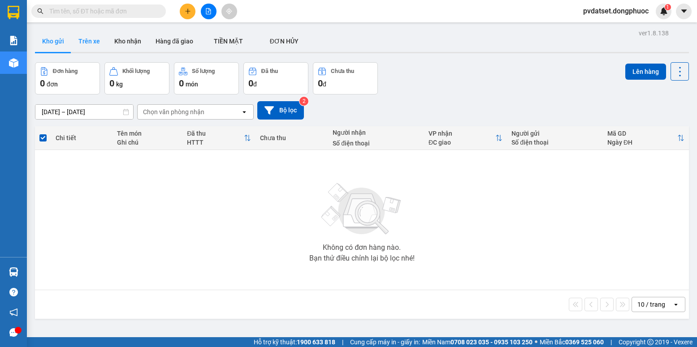
click at [91, 36] on button "Trên xe" at bounding box center [89, 41] width 36 height 22
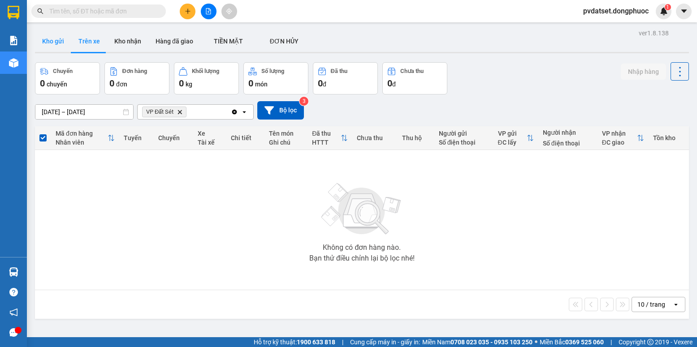
click at [57, 39] on button "Kho gửi" at bounding box center [53, 41] width 36 height 22
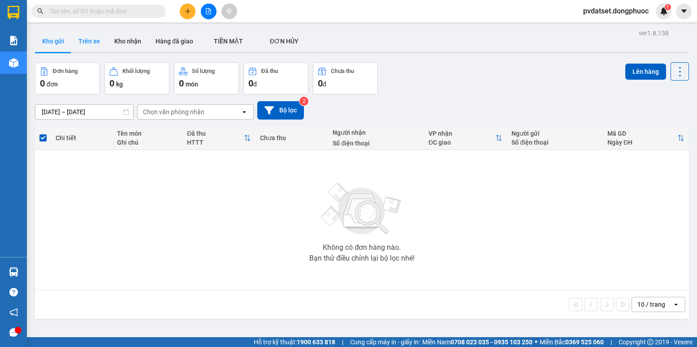
click at [82, 44] on button "Trên xe" at bounding box center [89, 41] width 36 height 22
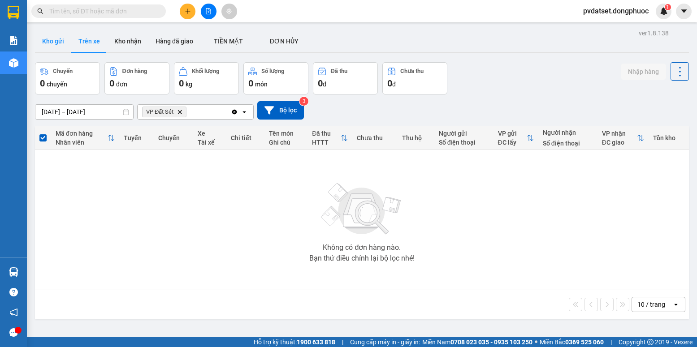
click at [60, 46] on button "Kho gửi" at bounding box center [53, 41] width 36 height 22
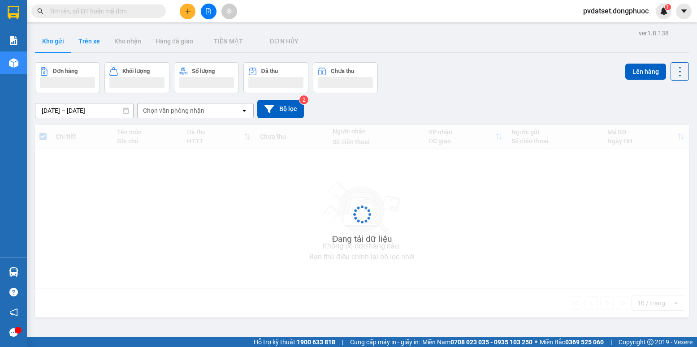
click at [86, 47] on button "Trên xe" at bounding box center [89, 41] width 36 height 22
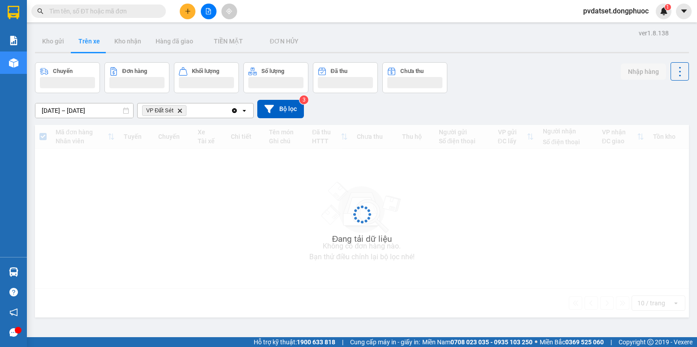
click at [86, 47] on button "Trên xe" at bounding box center [89, 41] width 36 height 22
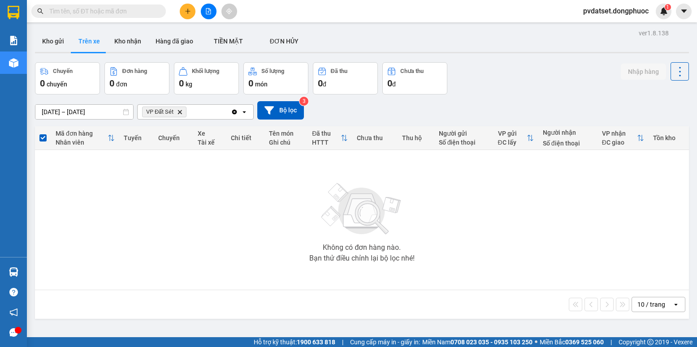
click at [62, 38] on button "Kho gửi" at bounding box center [53, 41] width 36 height 22
